Goal: Feedback & Contribution: Submit feedback/report problem

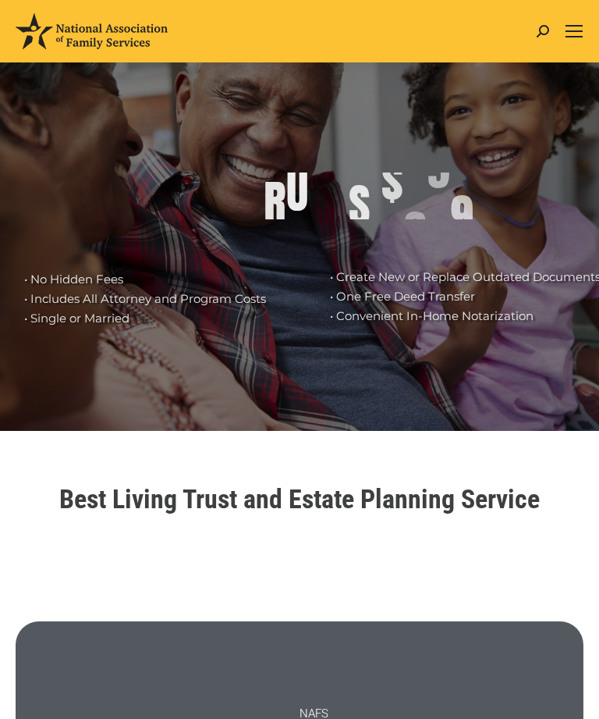
click at [577, 33] on div "Mobile menu icon" at bounding box center [574, 31] width 17 height 12
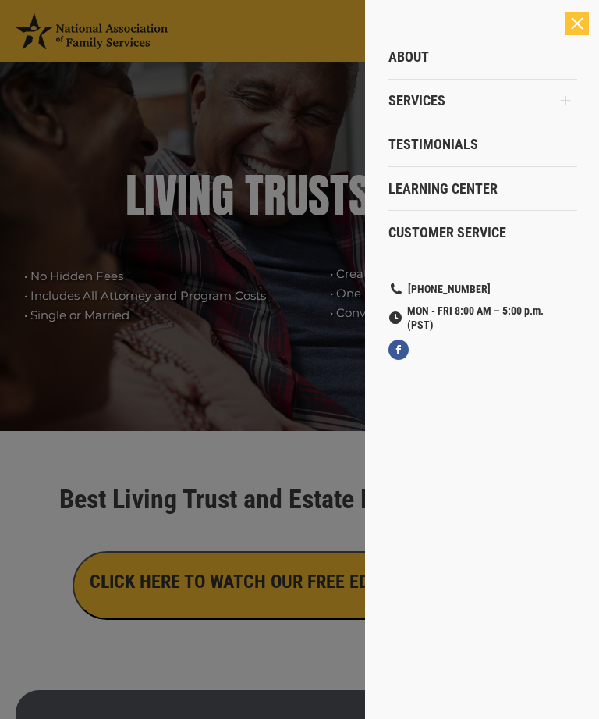
click at [478, 236] on span "Customer Service" at bounding box center [448, 232] width 118 height 17
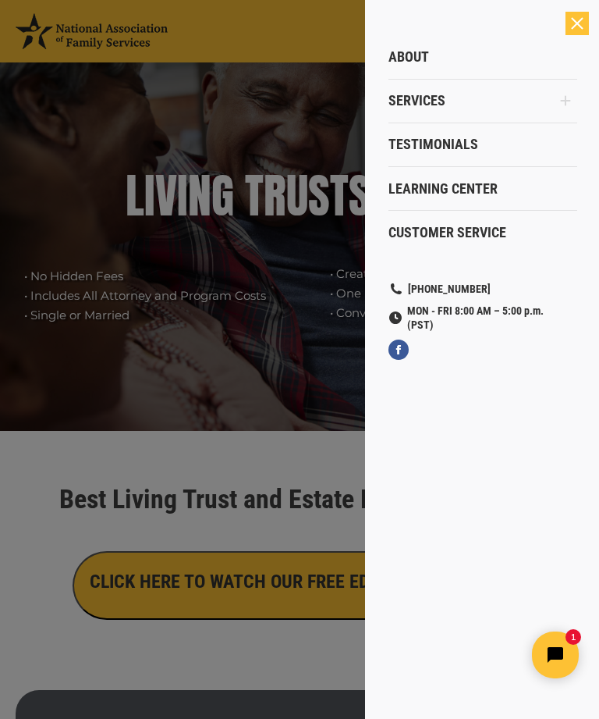
click at [265, 353] on div at bounding box center [299, 359] width 599 height 719
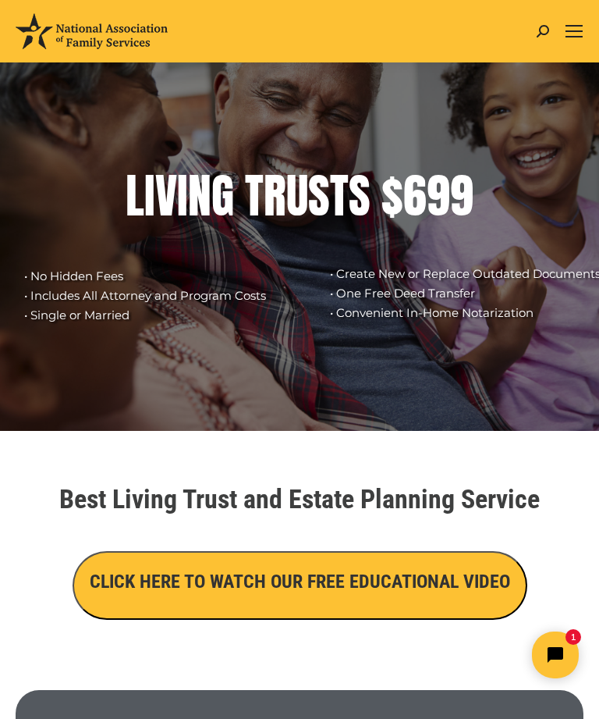
click at [561, 645] on icon "Open chat widget" at bounding box center [564, 655] width 22 height 22
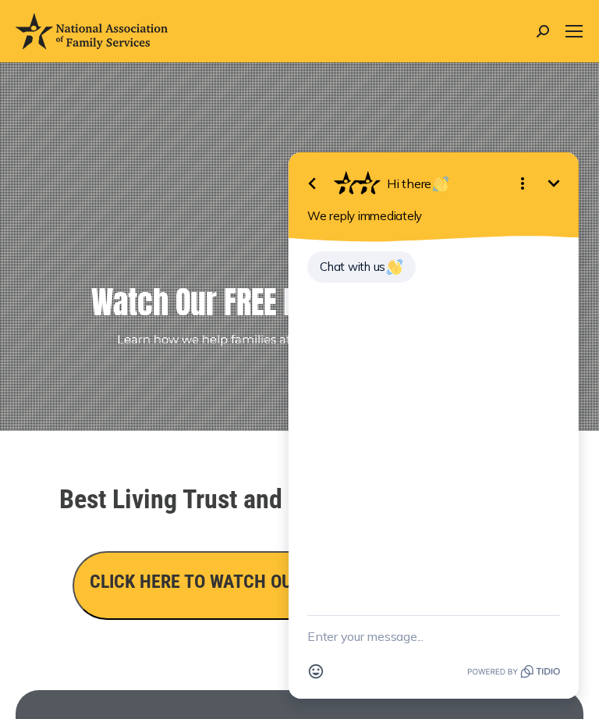
click at [379, 636] on textarea "New message" at bounding box center [434, 636] width 253 height 41
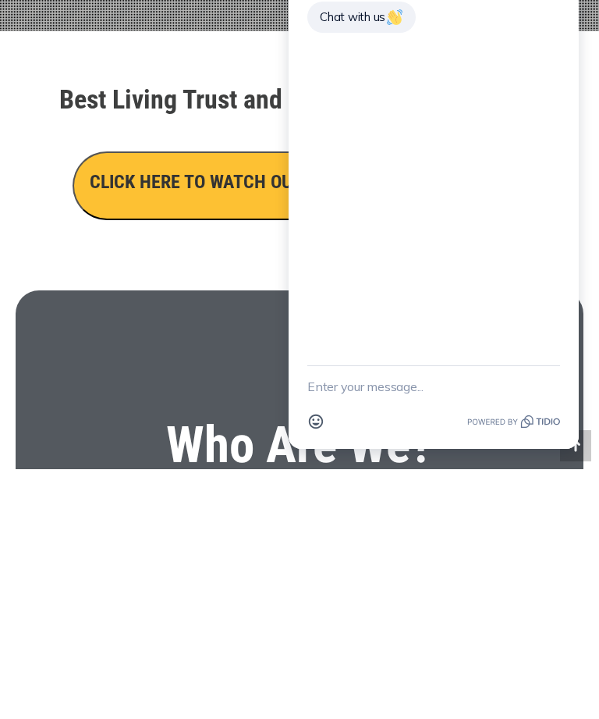
paste textarea "Loremips Dolorsita 04198 Con Adipis El Seddoeiusmo, Te 12688 (391) 431-4647 Inc…"
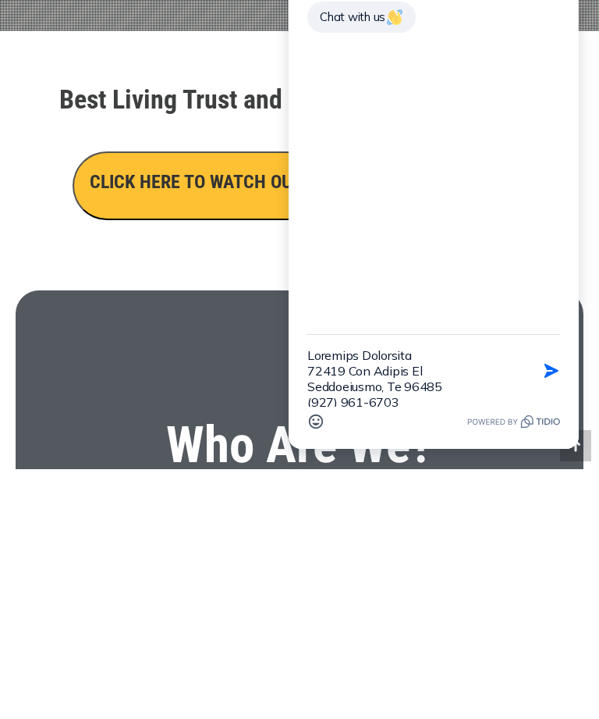
scroll to position [1186, 0]
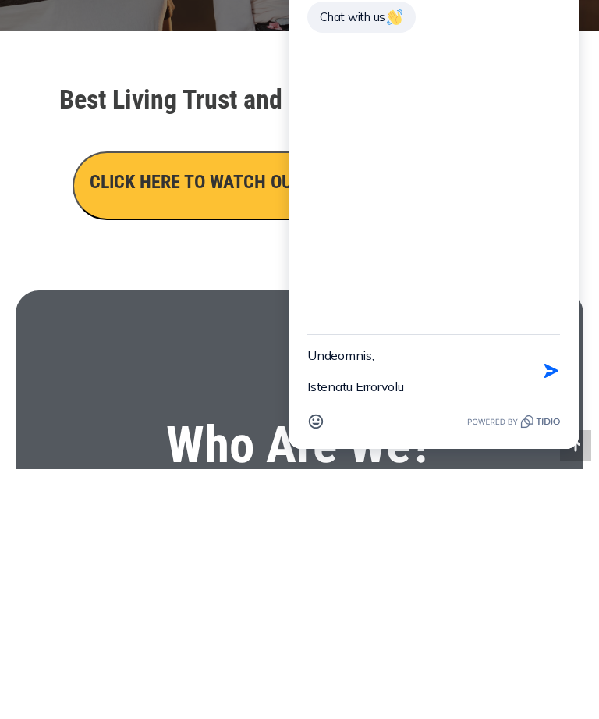
type textarea "Loremips Dolorsita 04198 Con Adipis El Seddoeiusmo, Te 12688 (391) 431-4647 Inc…"
click at [547, 371] on icon "button" at bounding box center [552, 371] width 14 height 14
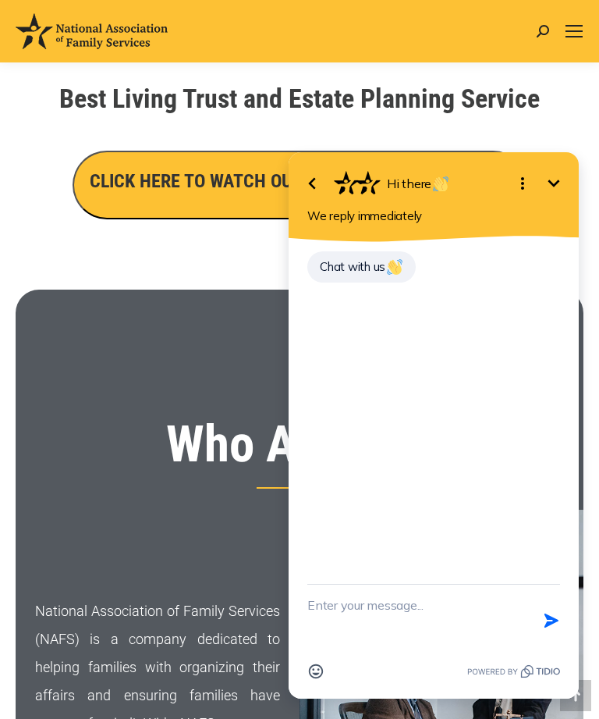
scroll to position [1012, 0]
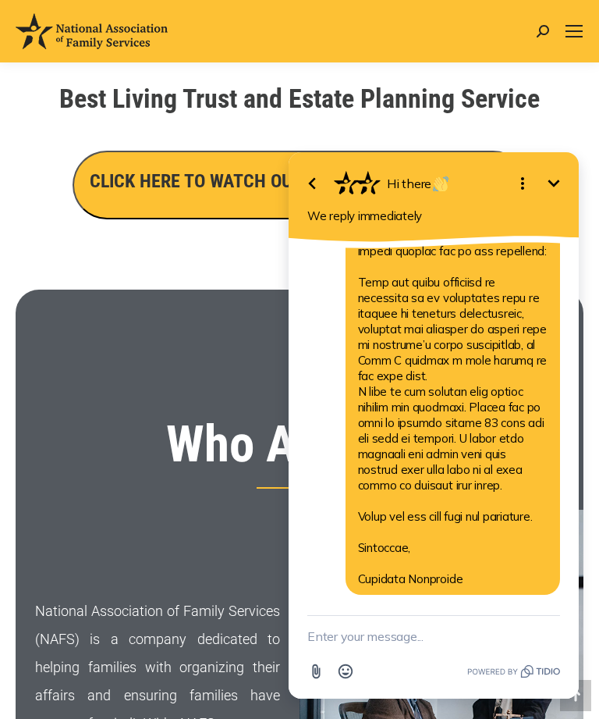
click at [553, 94] on h1 "Best Living Trust and Estate Planning Service" at bounding box center [299, 98] width 553 height 27
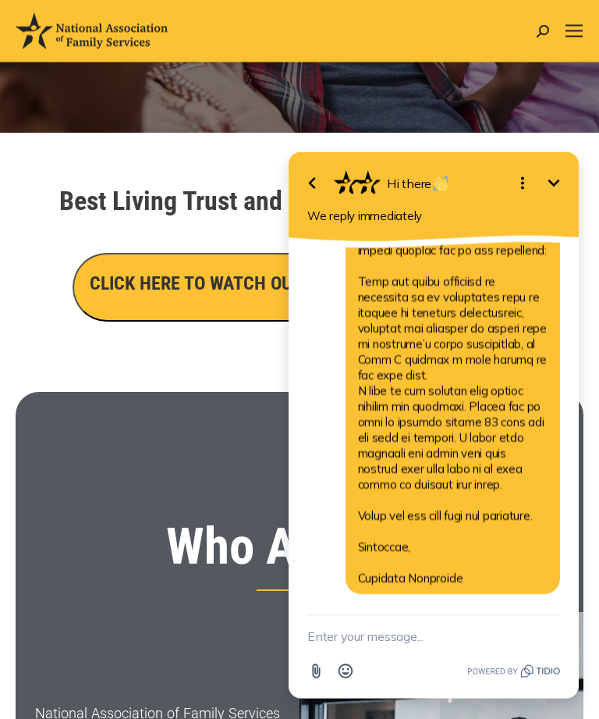
scroll to position [0, 0]
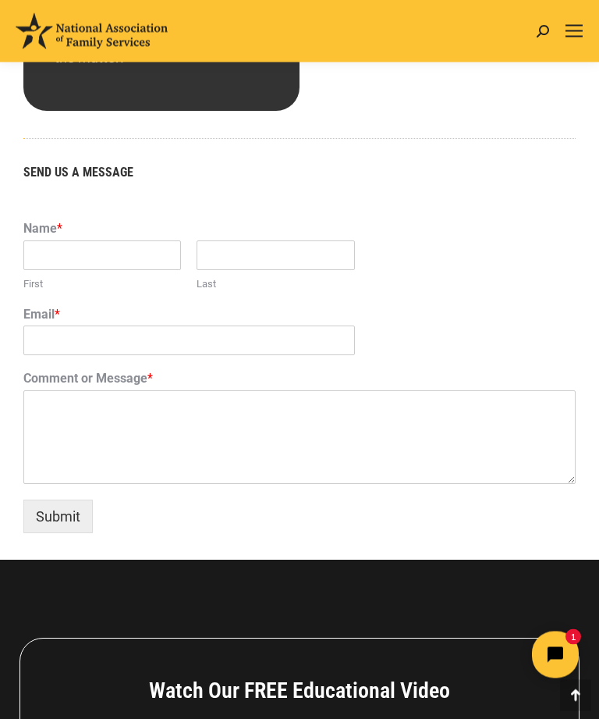
scroll to position [1104, 0]
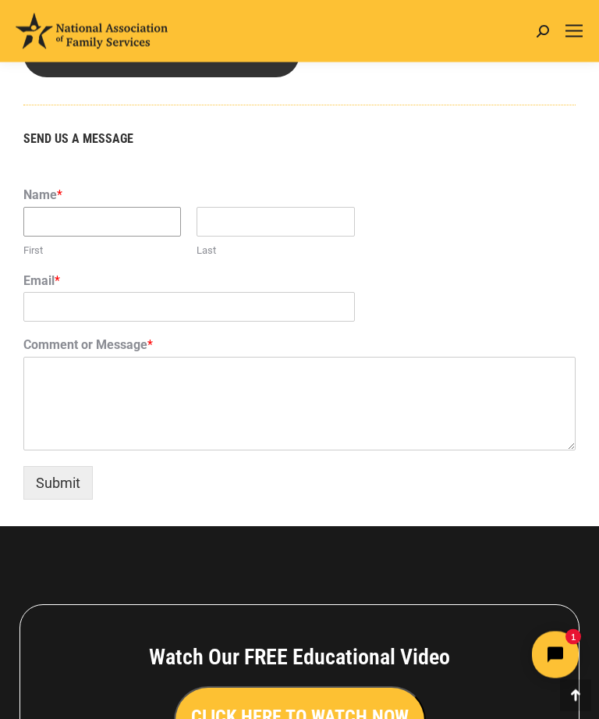
click at [112, 237] on input "First" at bounding box center [102, 223] width 158 height 30
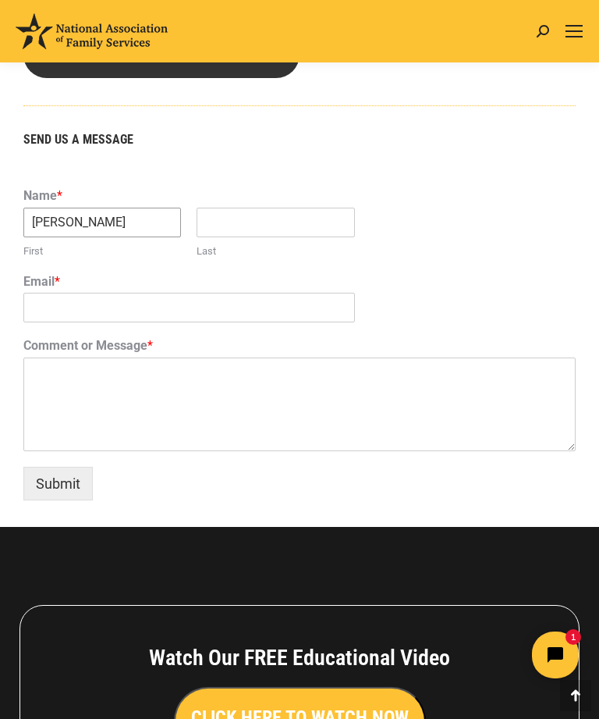
type input "Patricia"
click at [259, 237] on input "Last" at bounding box center [276, 223] width 158 height 30
type input "Dandridge"
click at [148, 322] on input "Email *" at bounding box center [189, 308] width 332 height 30
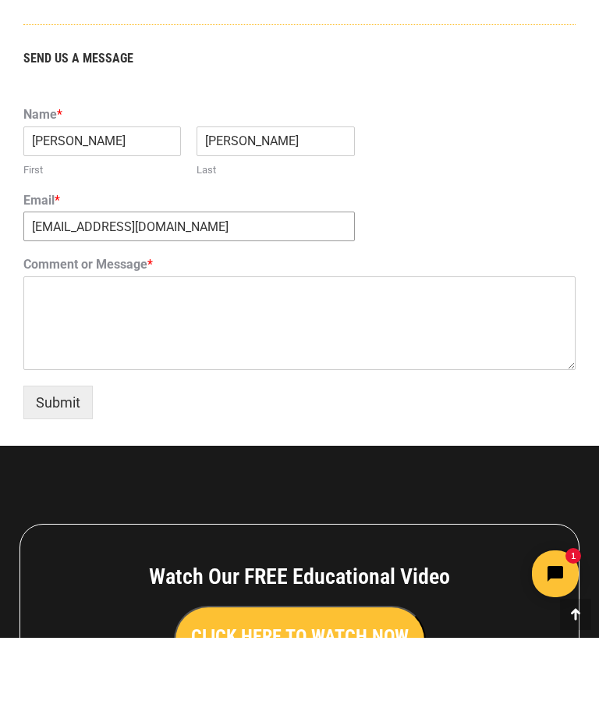
type input "pajj21@msn.com"
click at [70, 357] on textarea "Comment or Message *" at bounding box center [299, 404] width 553 height 94
paste textarea "Re: Request for Correction or Refund – Trust Issue"
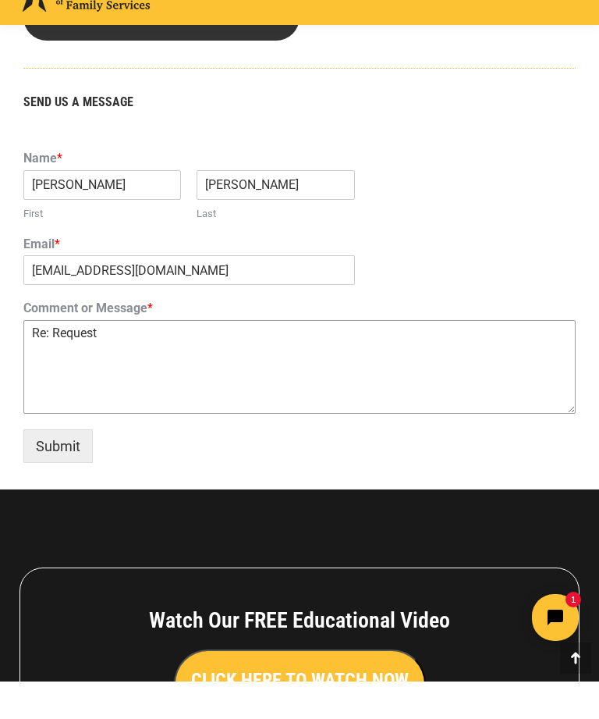
type textarea "Re:"
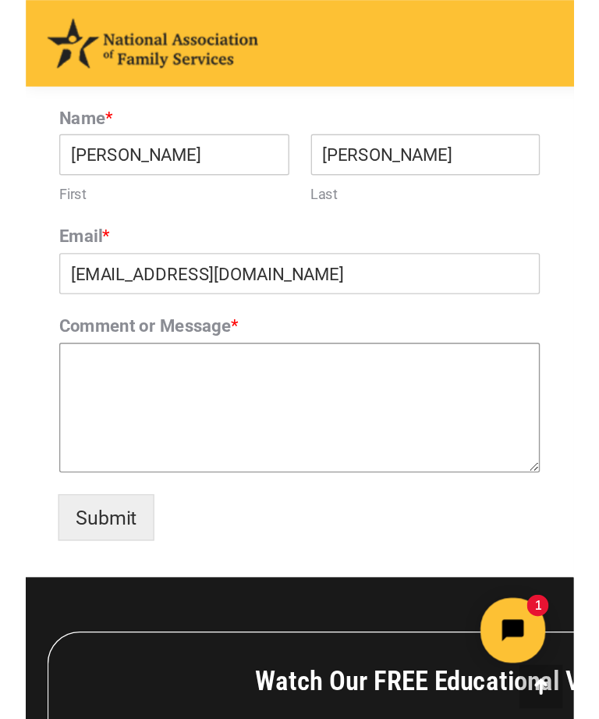
scroll to position [1143, 0]
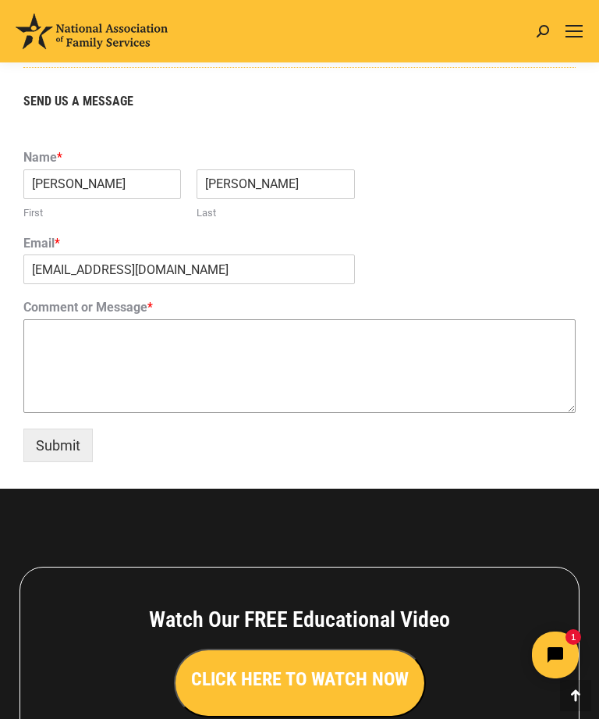
paste textarea "Loremips Dolorsita 04198 Con Adipis El Seddoeiusmo, Te 12688 (391) 431-4647 Inc…"
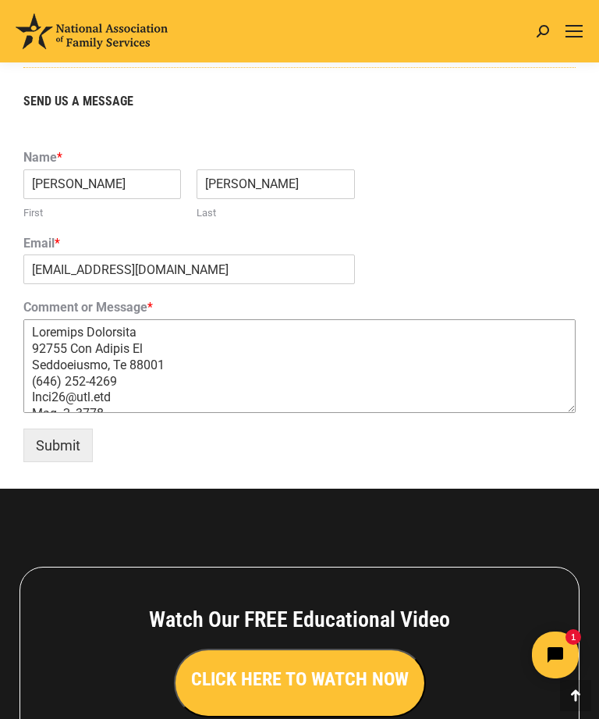
scroll to position [635, 0]
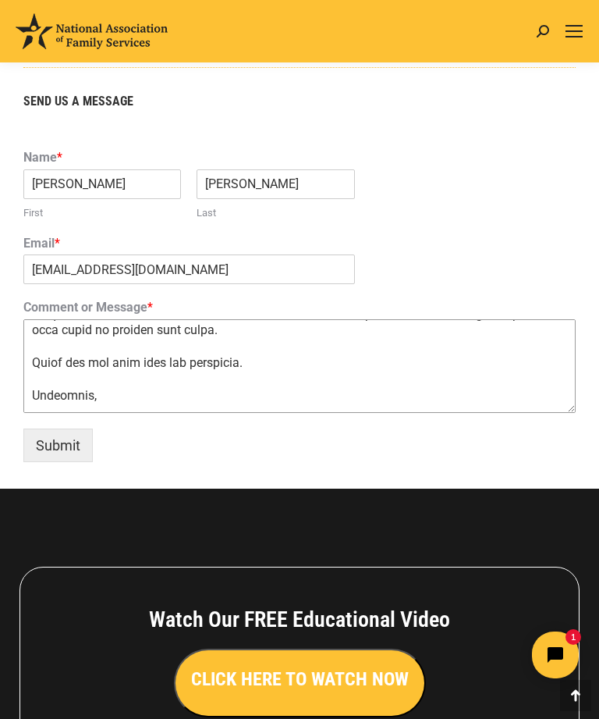
type textarea "Loremips Dolorsita 04198 Con Adipis El Seddoeiusmo, Te 12688 (391) 431-4647 Inc…"
click at [58, 462] on button "Submit" at bounding box center [57, 445] width 69 height 34
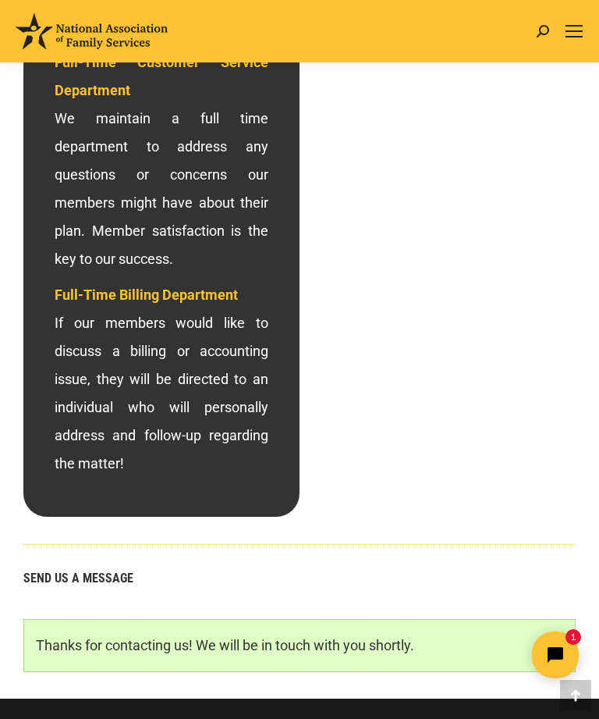
scroll to position [656, 0]
